Goal: Task Accomplishment & Management: Manage account settings

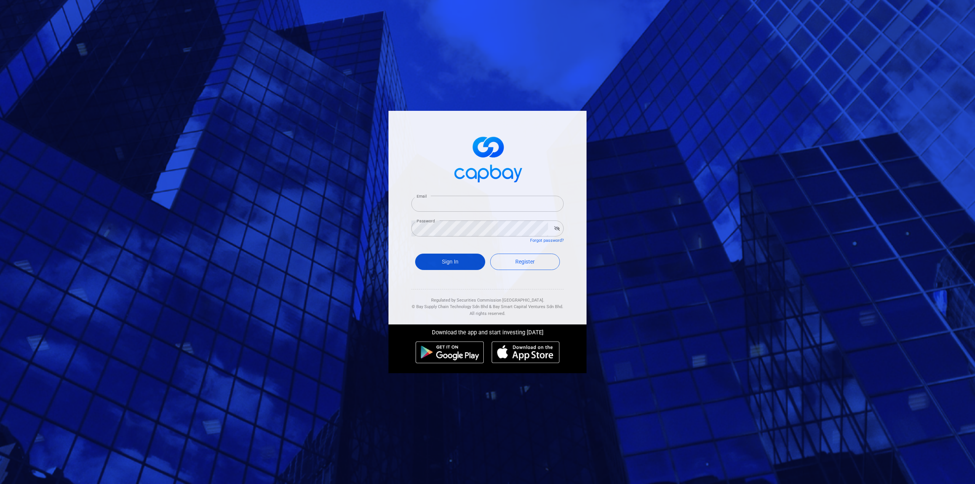
type input "[EMAIL_ADDRESS][DOMAIN_NAME]"
click at [454, 262] on button "Sign In" at bounding box center [450, 262] width 70 height 16
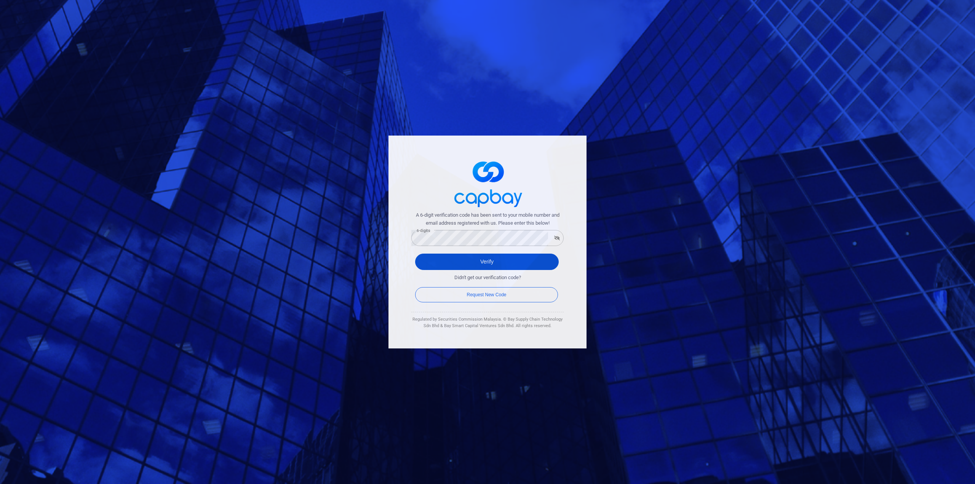
click at [431, 269] on button "Verify" at bounding box center [487, 262] width 144 height 16
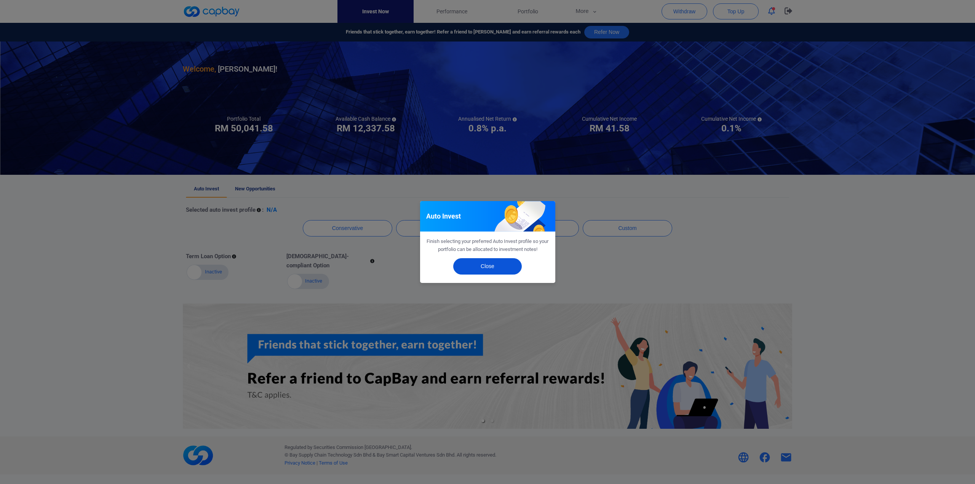
click at [490, 264] on button "Close" at bounding box center [487, 266] width 69 height 16
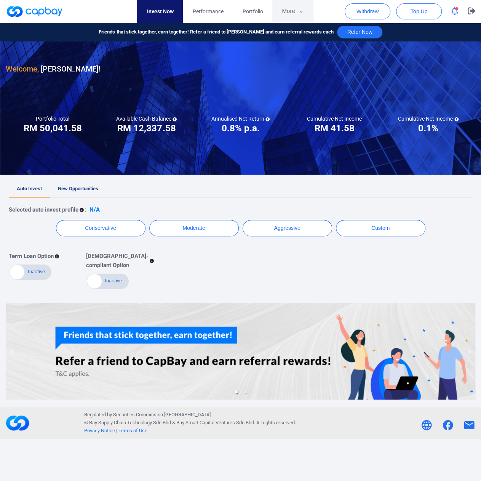
click at [293, 13] on button "More" at bounding box center [292, 11] width 41 height 23
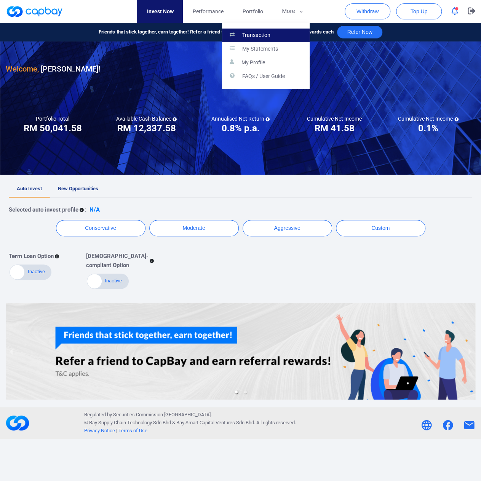
click at [254, 36] on p "Transaction" at bounding box center [256, 35] width 28 height 7
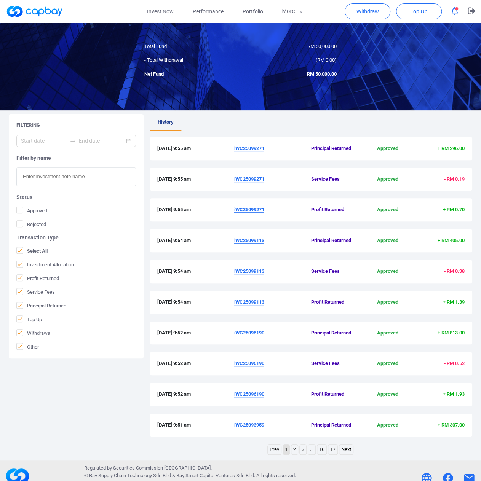
scroll to position [56, 0]
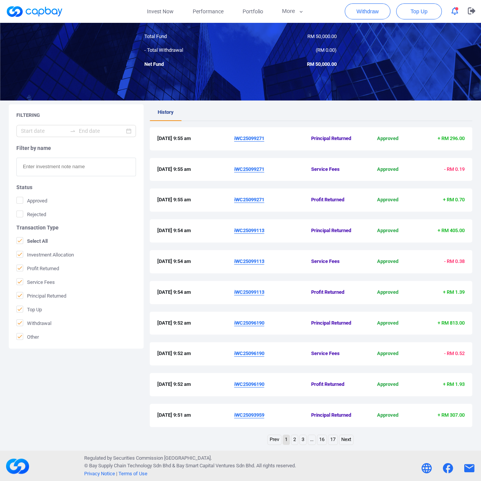
click at [295, 439] on link "2" at bounding box center [294, 440] width 6 height 10
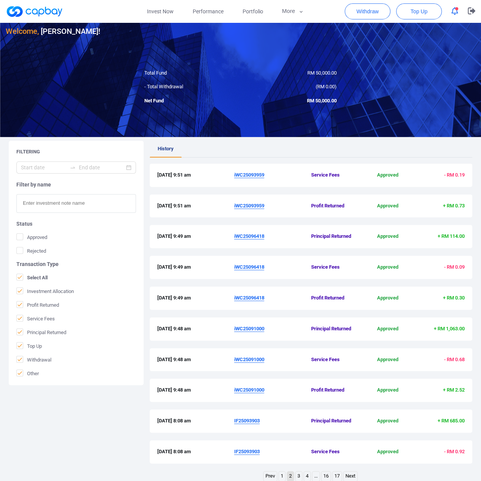
scroll to position [0, 0]
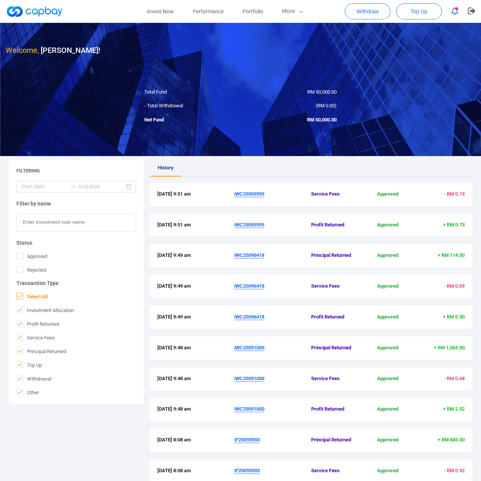
click at [19, 297] on icon at bounding box center [20, 296] width 6 height 6
click at [0, 0] on input "Select All" at bounding box center [0, 0] width 0 height 0
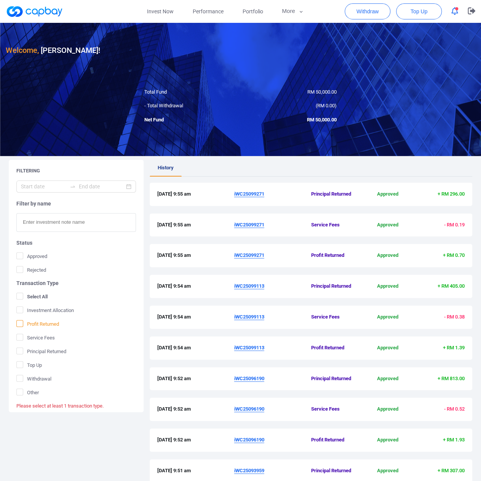
click at [21, 322] on icon at bounding box center [20, 324] width 6 height 6
click at [0, 0] on input "Profit Returned" at bounding box center [0, 0] width 0 height 0
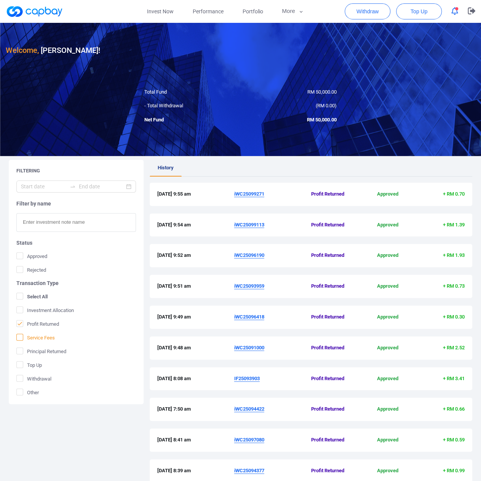
click at [22, 337] on icon at bounding box center [20, 337] width 6 height 6
click at [0, 0] on input "Service Fees" at bounding box center [0, 0] width 0 height 0
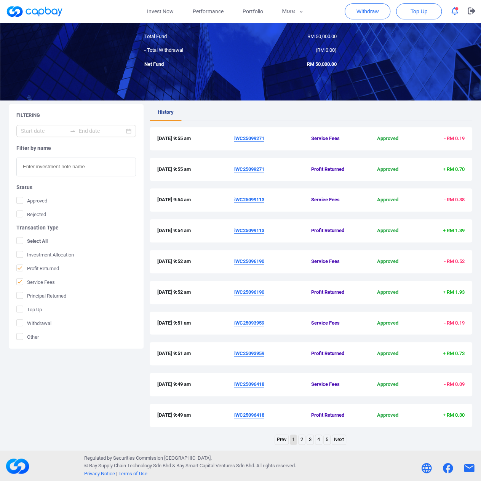
click at [303, 439] on link "2" at bounding box center [301, 440] width 6 height 10
click at [24, 284] on span "Service Fees" at bounding box center [35, 282] width 38 height 8
click at [0, 0] on input "Service Fees" at bounding box center [0, 0] width 0 height 0
click at [20, 267] on icon at bounding box center [20, 267] width 5 height 3
click at [0, 0] on input "Profit Returned" at bounding box center [0, 0] width 0 height 0
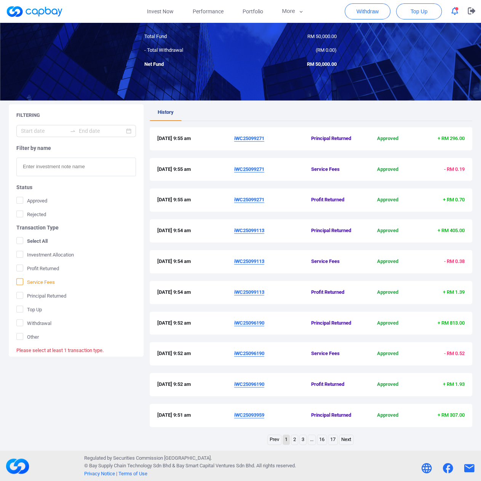
click at [21, 281] on icon at bounding box center [20, 281] width 5 height 3
click at [0, 0] on input "Service Fees" at bounding box center [0, 0] width 0 height 0
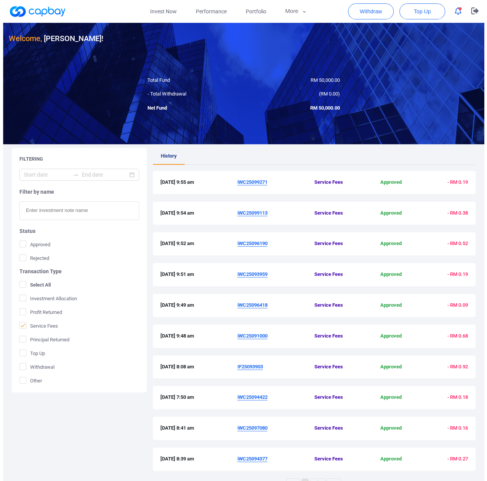
scroll to position [0, 0]
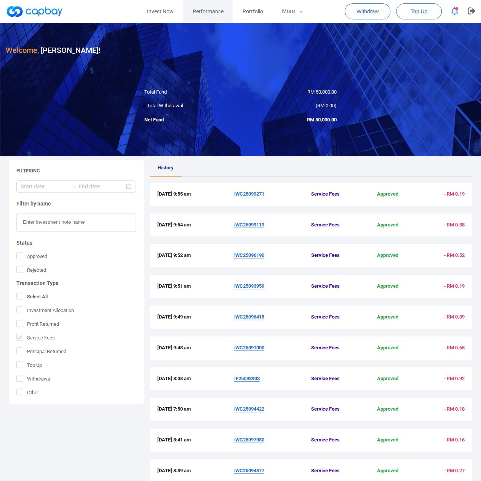
click at [213, 14] on span "Performance" at bounding box center [207, 11] width 31 height 8
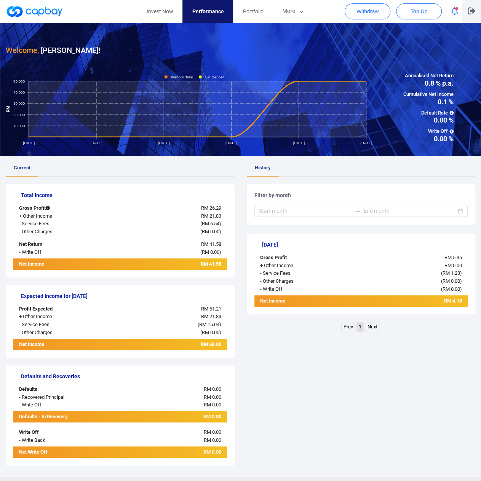
click at [471, 11] on icon "button" at bounding box center [471, 11] width 8 height 7
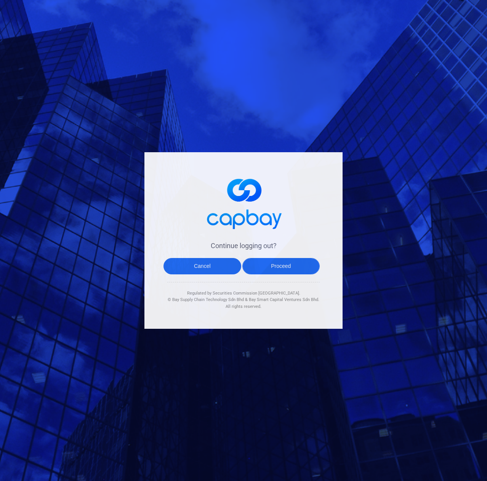
click at [271, 268] on button "Proceed" at bounding box center [281, 266] width 78 height 16
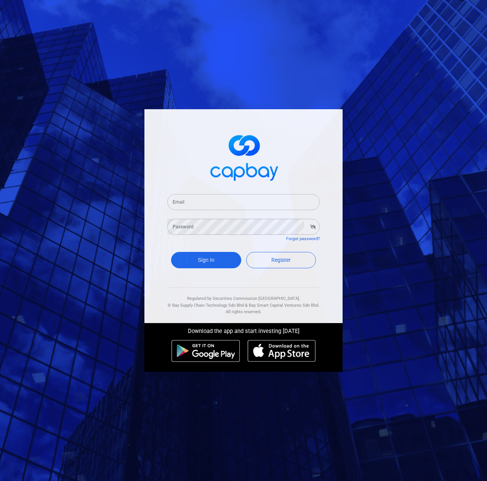
type input "[EMAIL_ADDRESS][DOMAIN_NAME]"
